Goal: Task Accomplishment & Management: Manage account settings

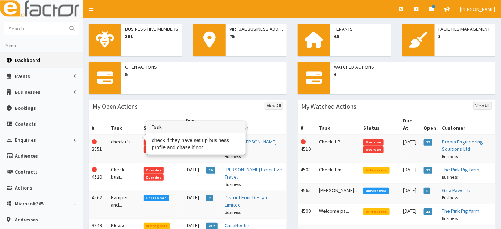
click at [120, 138] on td "check if t..." at bounding box center [124, 149] width 33 height 28
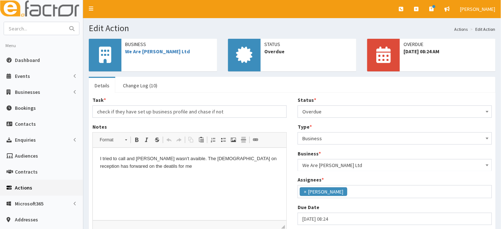
scroll to position [58, 0]
click at [324, 108] on span "Overdue" at bounding box center [394, 112] width 185 height 10
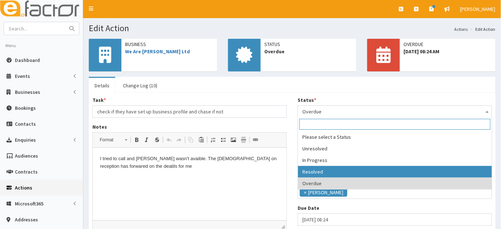
select select "3"
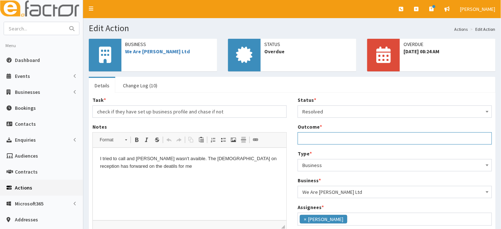
click at [306, 136] on input "Outcome *" at bounding box center [395, 138] width 194 height 12
click at [335, 143] on input "no one responed" at bounding box center [395, 138] width 194 height 12
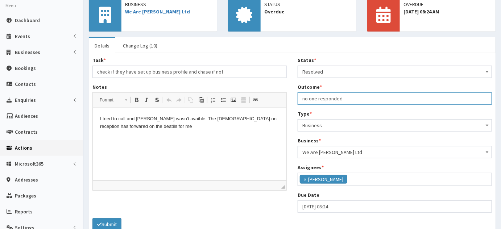
scroll to position [79, 0]
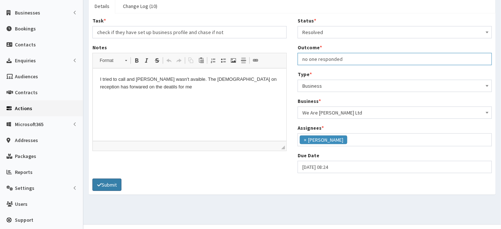
type input "no one responded"
click at [108, 186] on button "Submit" at bounding box center [106, 185] width 29 height 12
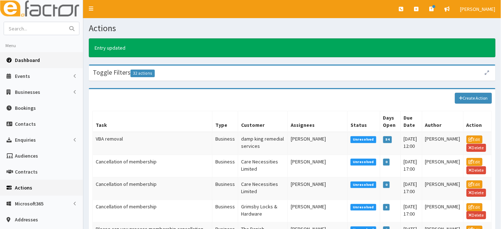
click at [36, 59] on span "Dashboard" at bounding box center [27, 60] width 25 height 7
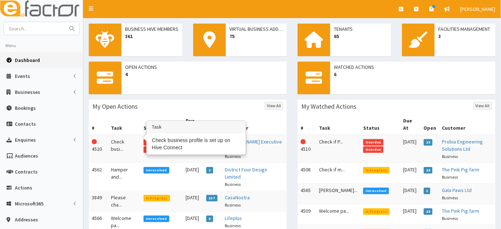
click at [120, 140] on td "Check busi..." at bounding box center [124, 149] width 33 height 28
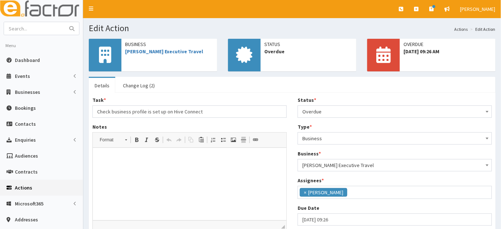
click at [334, 113] on span "Overdue" at bounding box center [394, 112] width 185 height 10
click at [310, 140] on span "Business" at bounding box center [394, 138] width 185 height 10
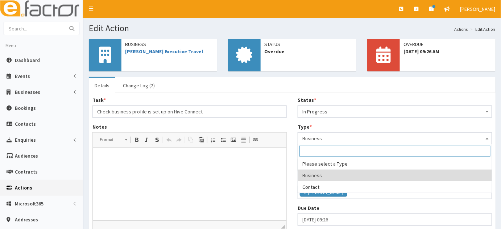
click at [311, 113] on span "In Progress" at bounding box center [394, 112] width 185 height 10
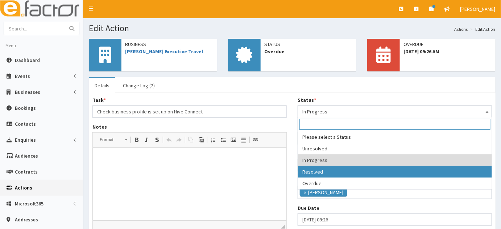
select select "3"
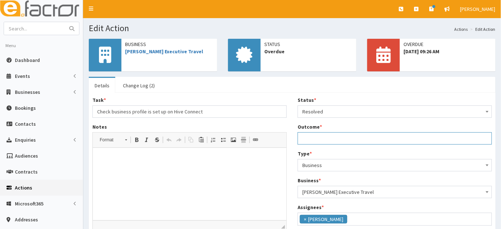
click at [317, 136] on input "Outcome *" at bounding box center [395, 138] width 194 height 12
type input "o"
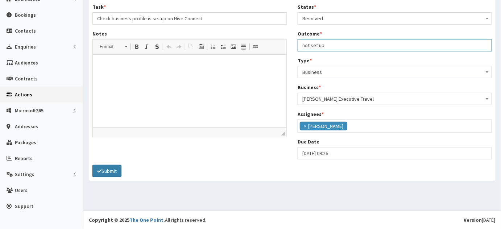
type input "not set up"
click at [107, 172] on button "Submit" at bounding box center [106, 171] width 29 height 12
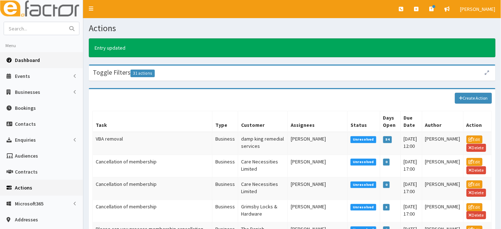
click at [29, 53] on link "Dashboard" at bounding box center [41, 60] width 83 height 16
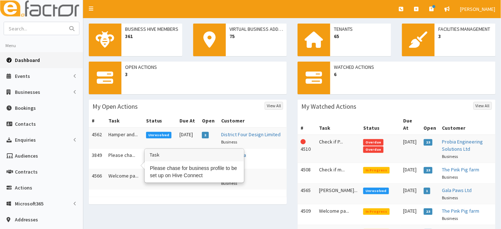
click at [113, 166] on td "Please cha..." at bounding box center [124, 159] width 38 height 21
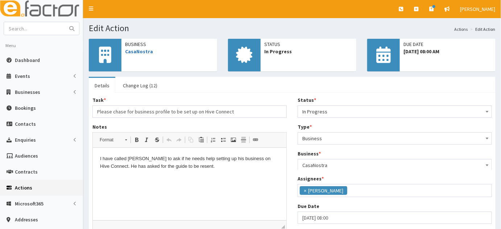
scroll to position [58, 0]
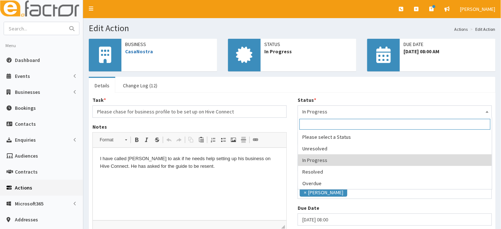
click at [349, 111] on span "In Progress" at bounding box center [394, 112] width 185 height 10
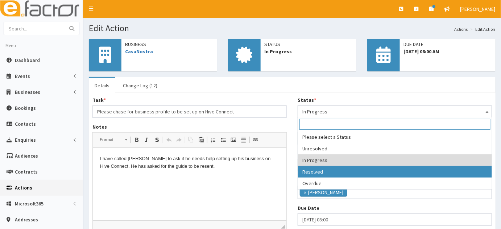
select select "3"
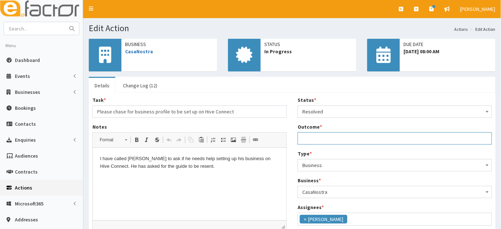
click at [315, 140] on input "Outcome *" at bounding box center [395, 138] width 194 height 12
type input "n"
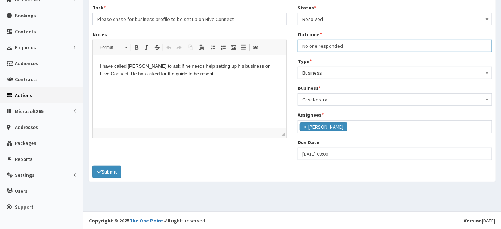
scroll to position [93, 0]
type input "No one responded"
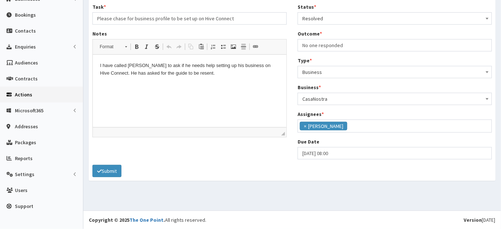
click at [114, 176] on div "Task * Please chase for business profile to be set up on Hive Connect Notes <p>…" at bounding box center [292, 90] width 407 height 181
click at [114, 172] on button "Submit" at bounding box center [106, 171] width 29 height 12
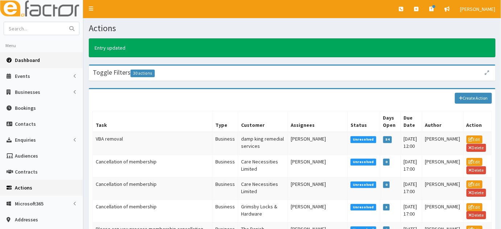
click at [21, 61] on span "Dashboard" at bounding box center [27, 60] width 25 height 7
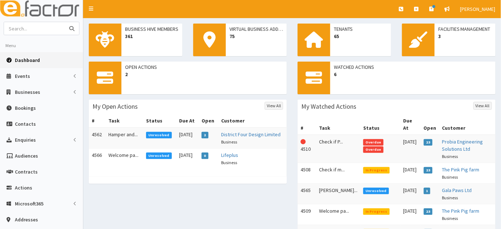
click at [41, 30] on input "text" at bounding box center [34, 28] width 61 height 13
type input "[PERSON_NAME]"
click at [65, 22] on button "submit" at bounding box center [72, 28] width 14 height 13
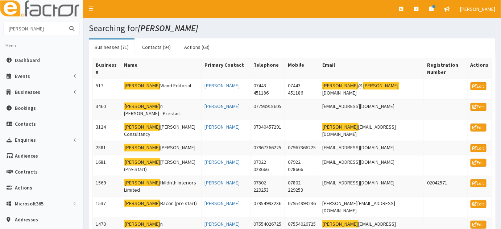
click at [57, 30] on input "[PERSON_NAME]" at bounding box center [34, 28] width 61 height 13
type input "[PERSON_NAME]"
click at [65, 22] on button "submit" at bounding box center [72, 28] width 14 height 13
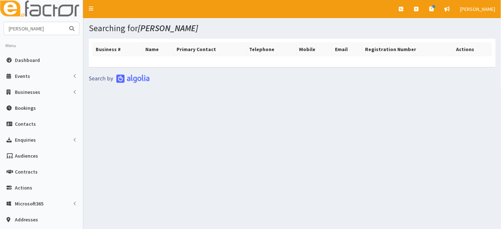
click at [46, 32] on input "steve russle" at bounding box center [34, 28] width 61 height 13
type input "steve"
click at [65, 22] on button "submit" at bounding box center [72, 28] width 14 height 13
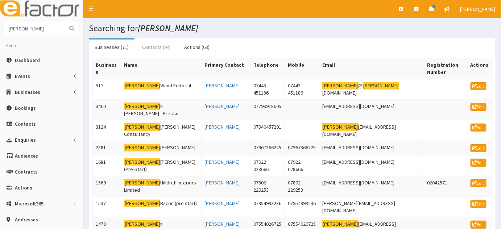
click at [152, 54] on link "Contacts (94)" at bounding box center [156, 47] width 40 height 15
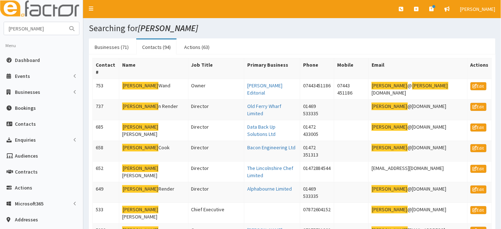
click at [42, 64] on link "Dashboard" at bounding box center [41, 60] width 83 height 16
